Goal: Navigation & Orientation: Find specific page/section

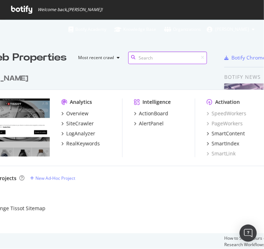
scroll to position [235, 251]
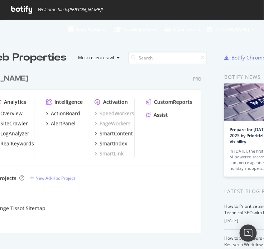
click at [74, 30] on icon at bounding box center [71, 30] width 5 height 6
click at [17, 112] on div "Overview" at bounding box center [11, 113] width 22 height 7
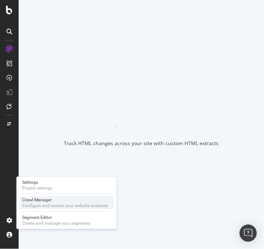
click at [47, 198] on div "Crawl Manager" at bounding box center [65, 200] width 86 height 6
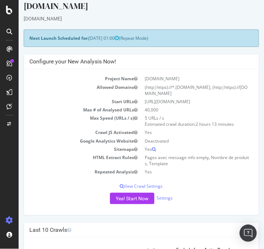
click at [140, 20] on div "[DOMAIN_NAME]" at bounding box center [141, 18] width 236 height 7
